Goal: Transaction & Acquisition: Purchase product/service

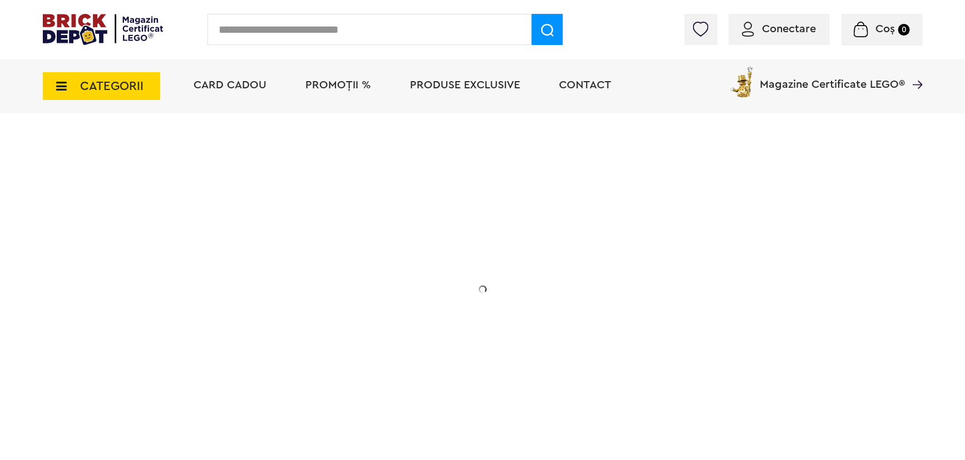
click at [336, 80] on span "PROMOȚII %" at bounding box center [339, 85] width 66 height 11
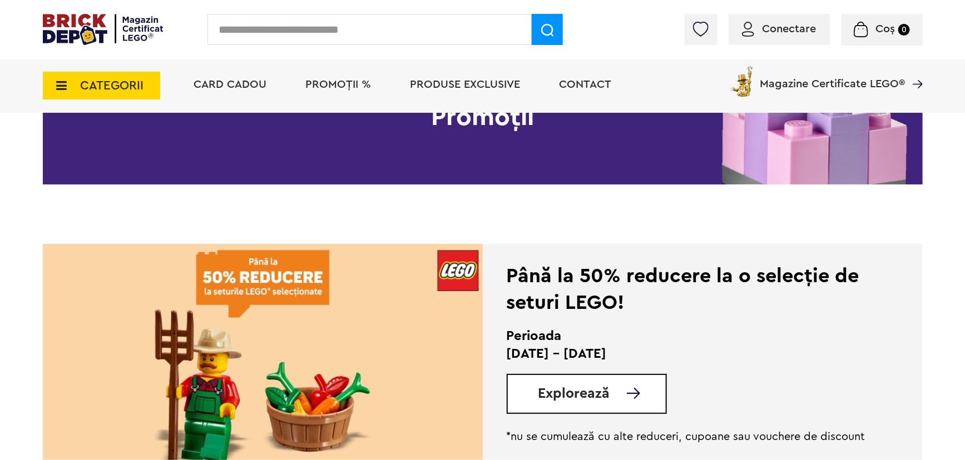
scroll to position [252, 0]
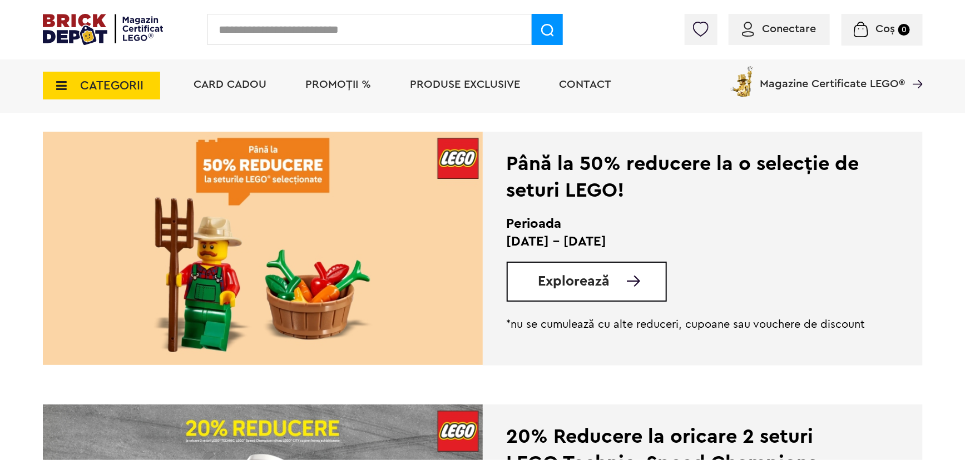
click at [540, 291] on div "Explorează" at bounding box center [587, 282] width 160 height 40
click at [569, 281] on span "Explorează" at bounding box center [574, 282] width 72 height 14
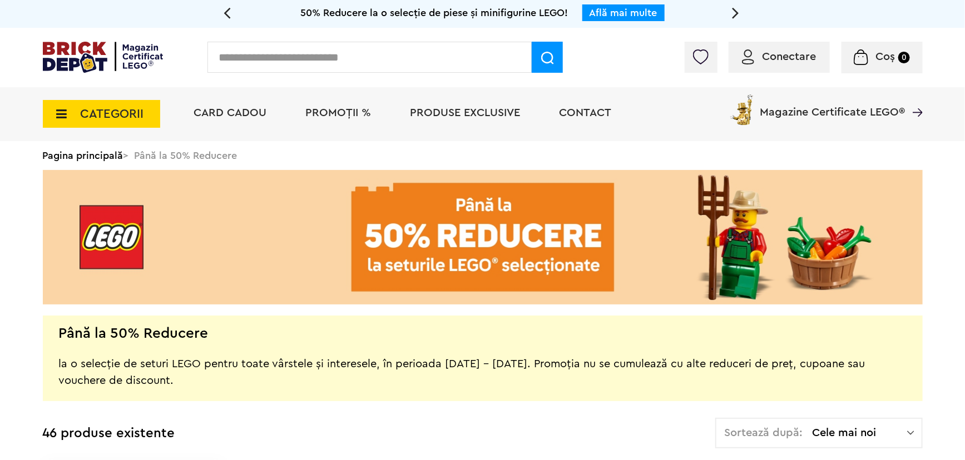
click at [319, 112] on span "PROMOȚII %" at bounding box center [339, 112] width 66 height 11
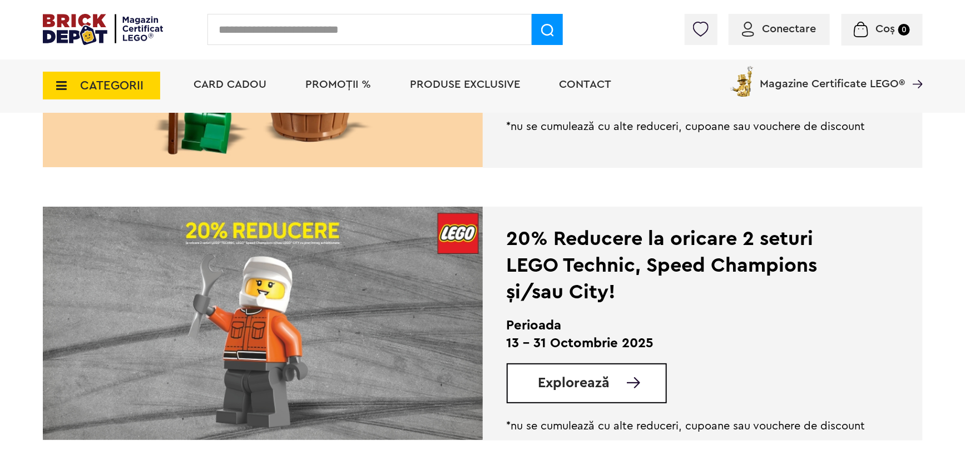
scroll to position [556, 0]
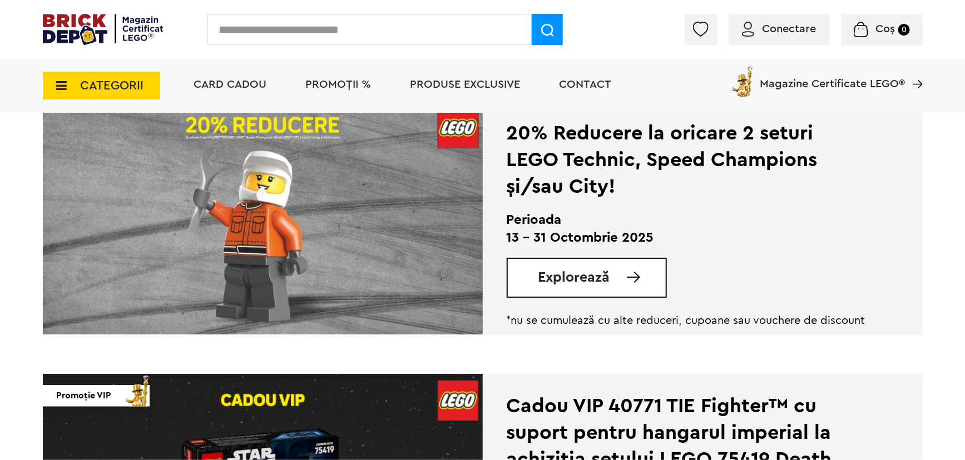
click at [567, 271] on span "Explorează" at bounding box center [574, 278] width 72 height 14
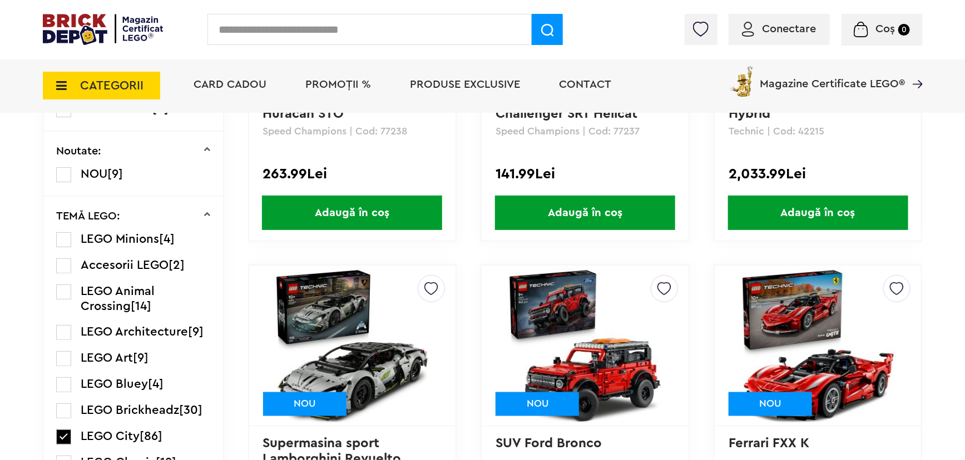
scroll to position [809, 0]
